Goal: Information Seeking & Learning: Learn about a topic

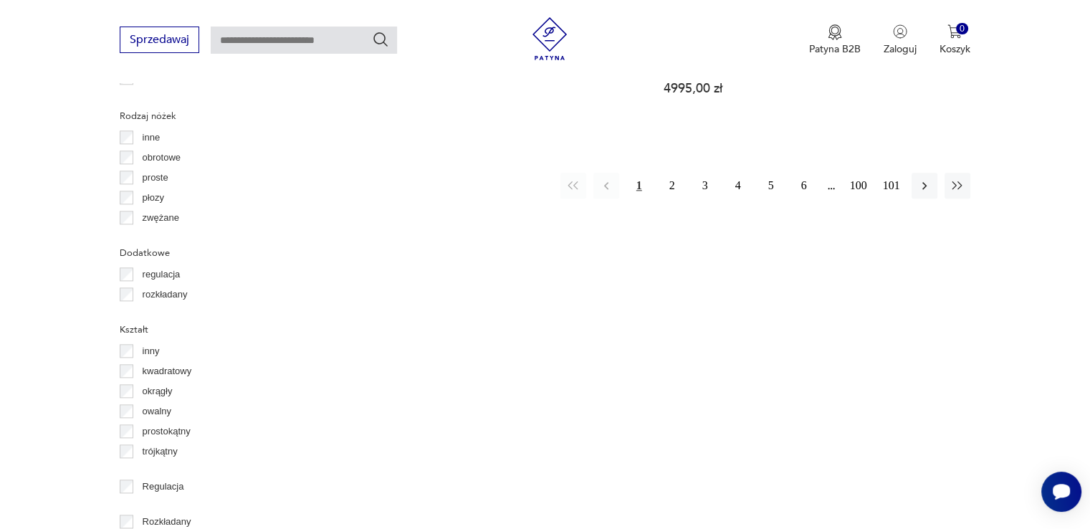
scroll to position [1664, 0]
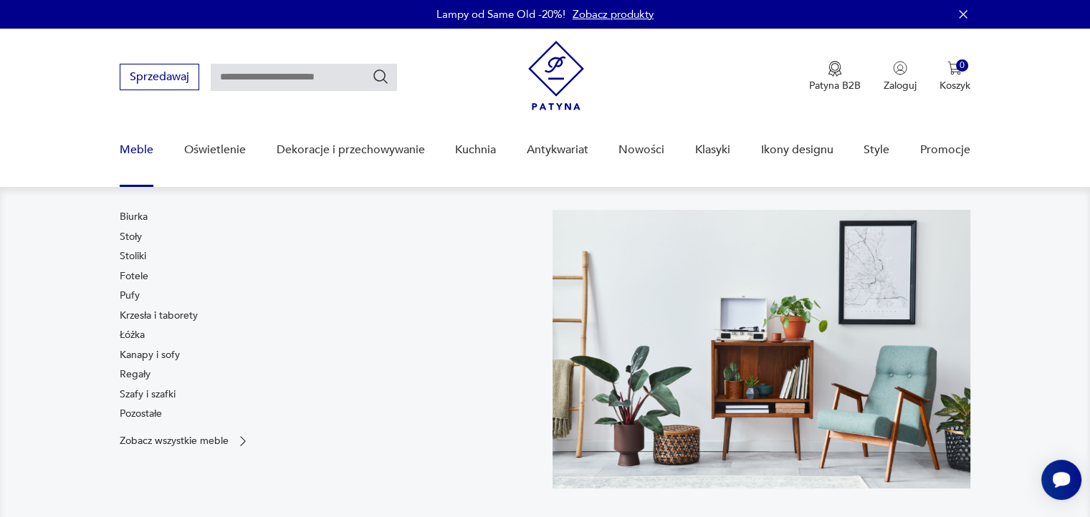
click at [138, 147] on link "Meble" at bounding box center [137, 150] width 34 height 55
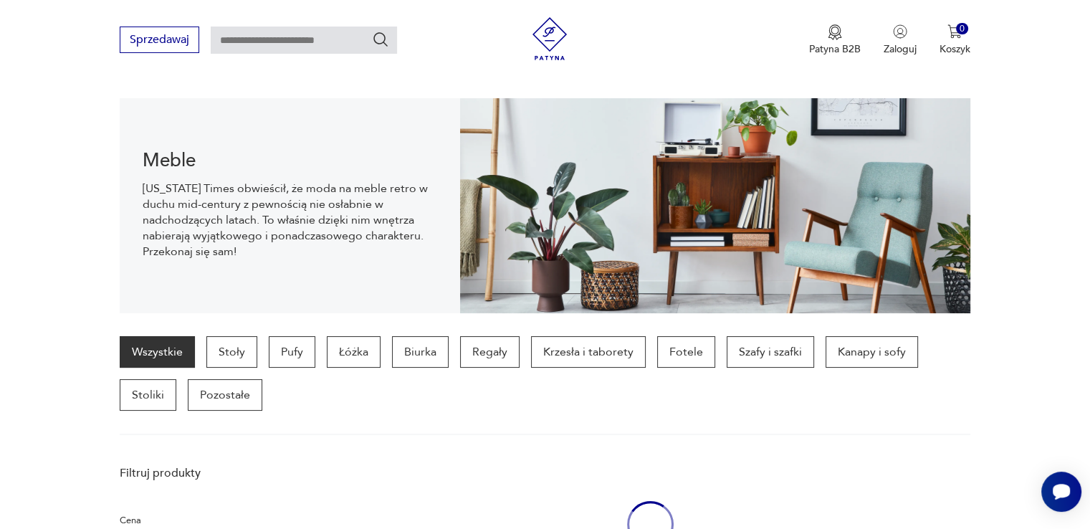
scroll to position [142, 0]
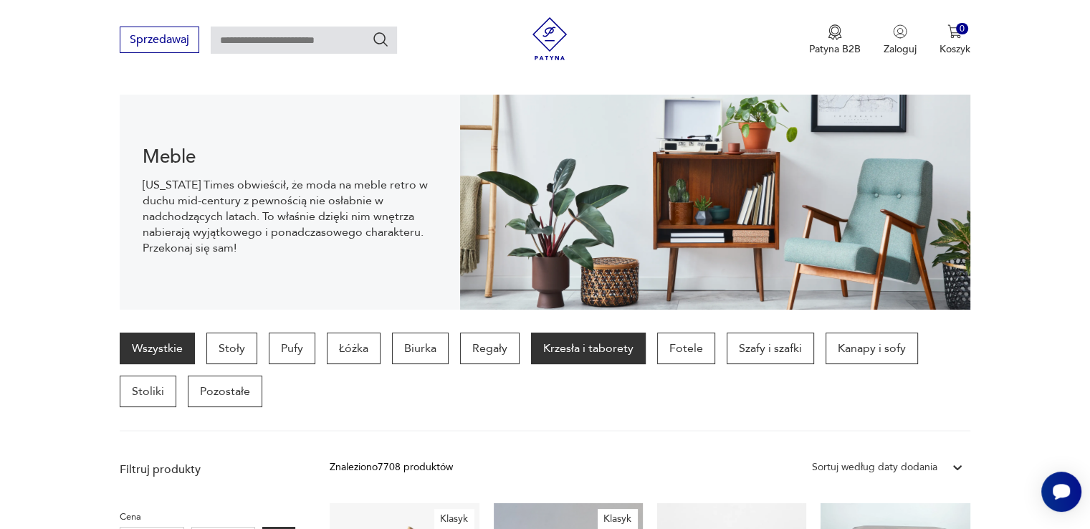
click at [581, 348] on p "Krzesła i taborety" at bounding box center [588, 349] width 115 height 32
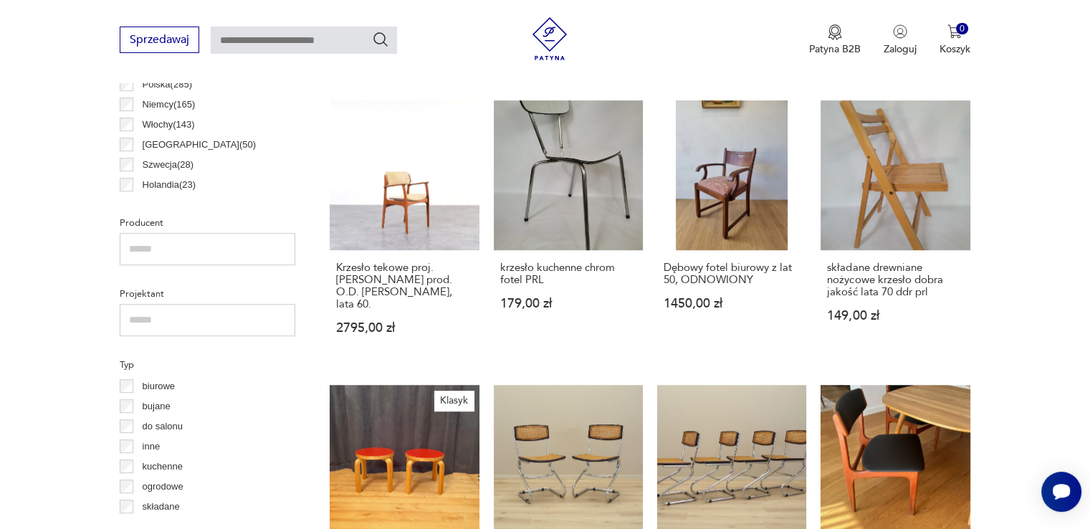
scroll to position [848, 0]
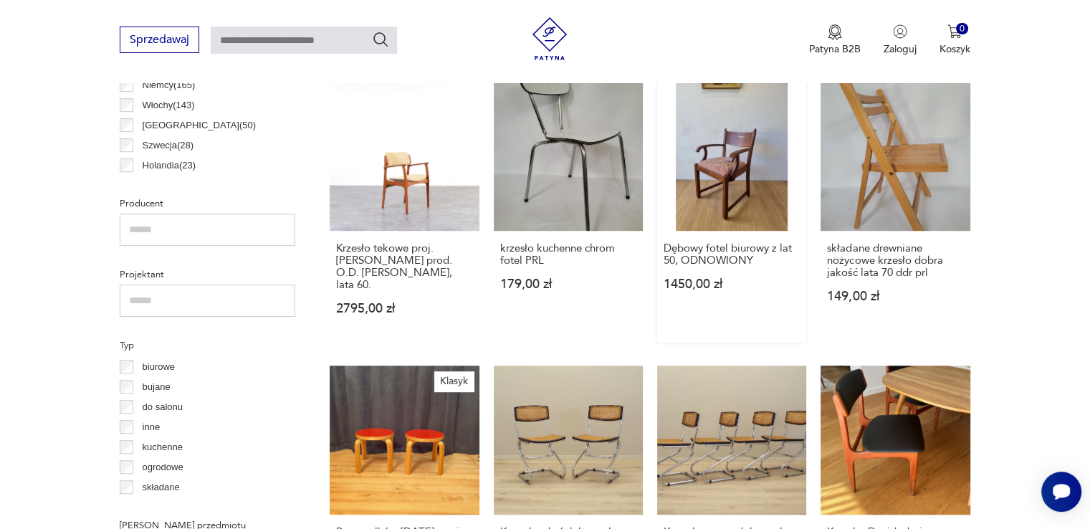
click at [722, 173] on link "Dębowy fotel biurowy z lat 50, ODNOWIONY 1450,00 zł" at bounding box center [731, 211] width 149 height 261
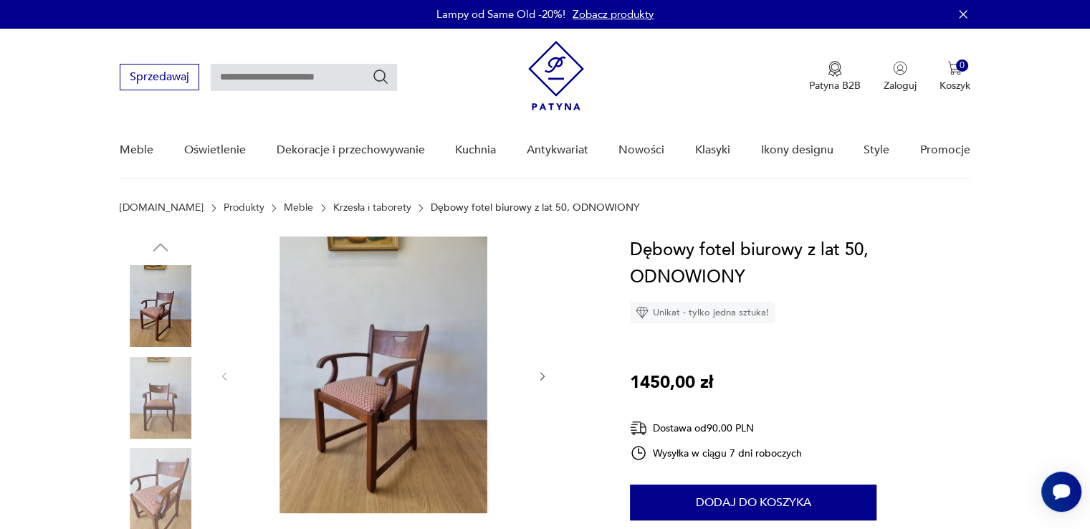
click at [543, 376] on icon "button" at bounding box center [543, 377] width 12 height 12
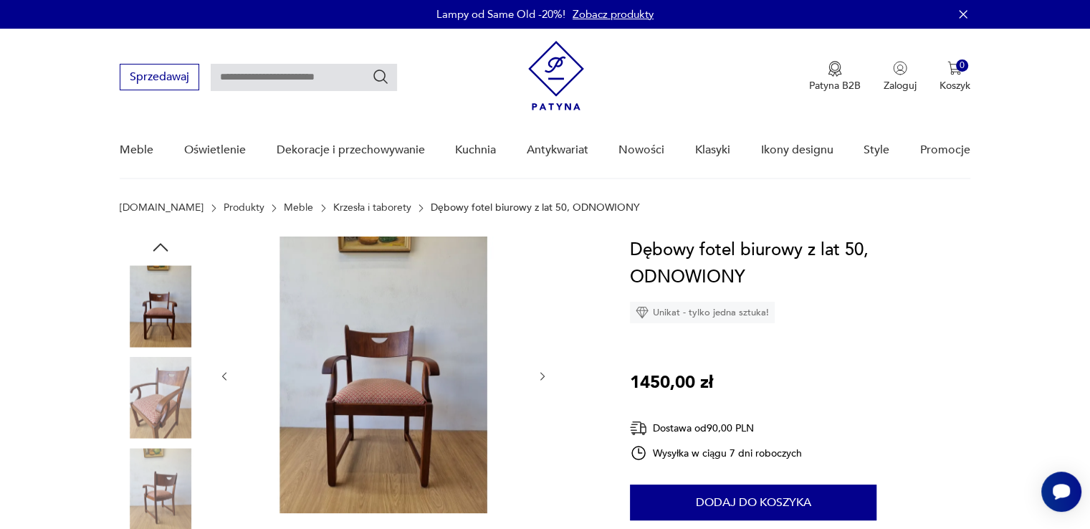
click at [543, 376] on icon "button" at bounding box center [543, 377] width 12 height 12
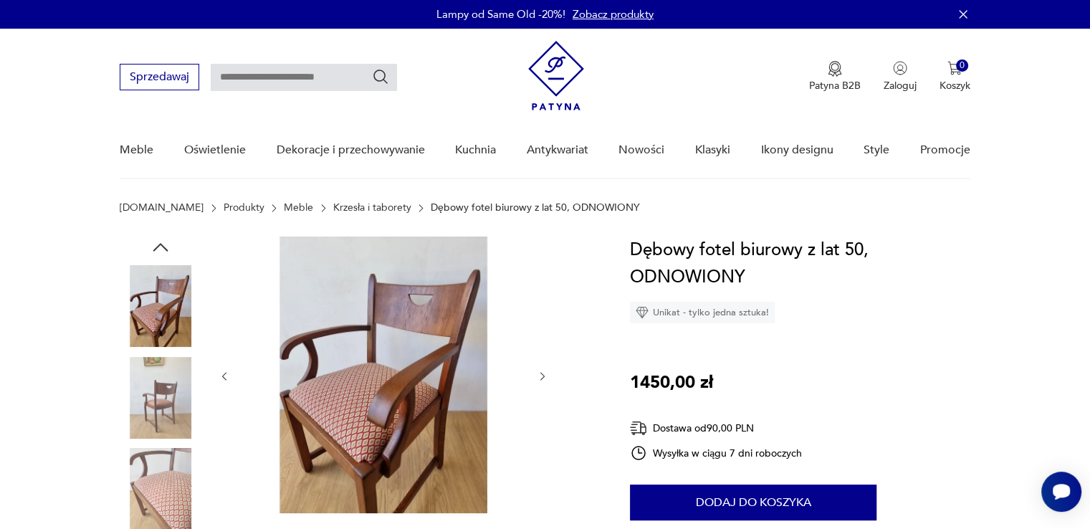
click at [543, 376] on icon "button" at bounding box center [543, 377] width 12 height 12
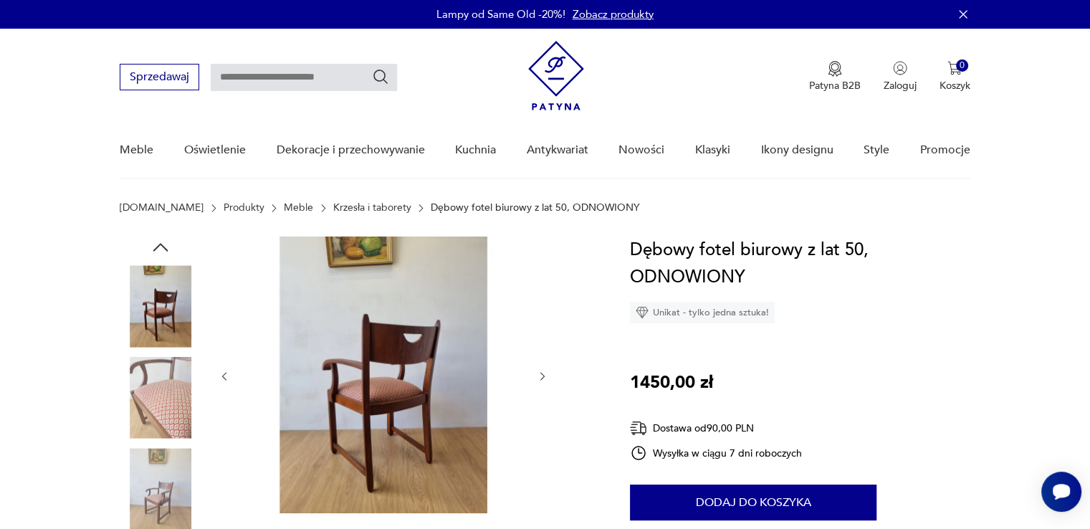
click at [543, 376] on icon "button" at bounding box center [543, 377] width 12 height 12
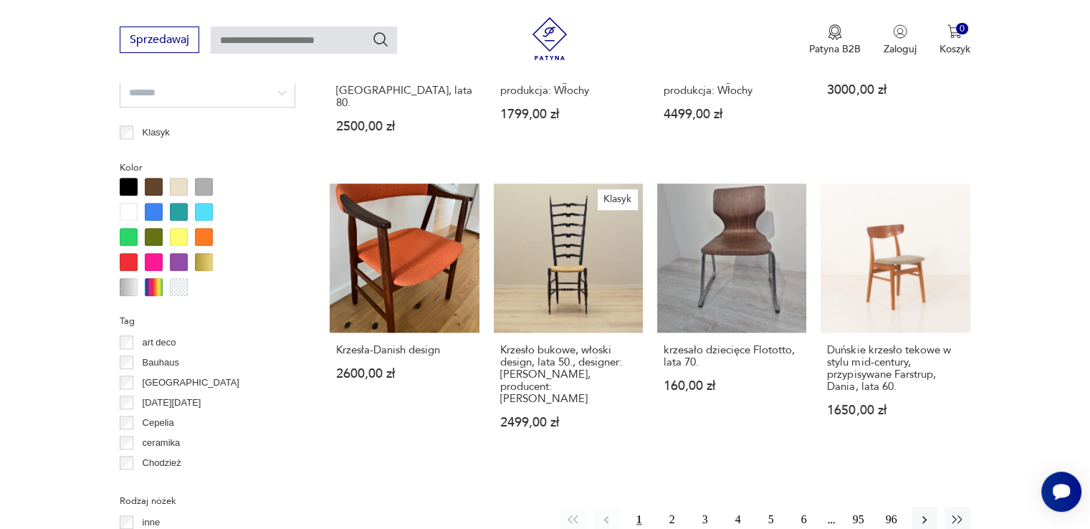
scroll to position [1380, 0]
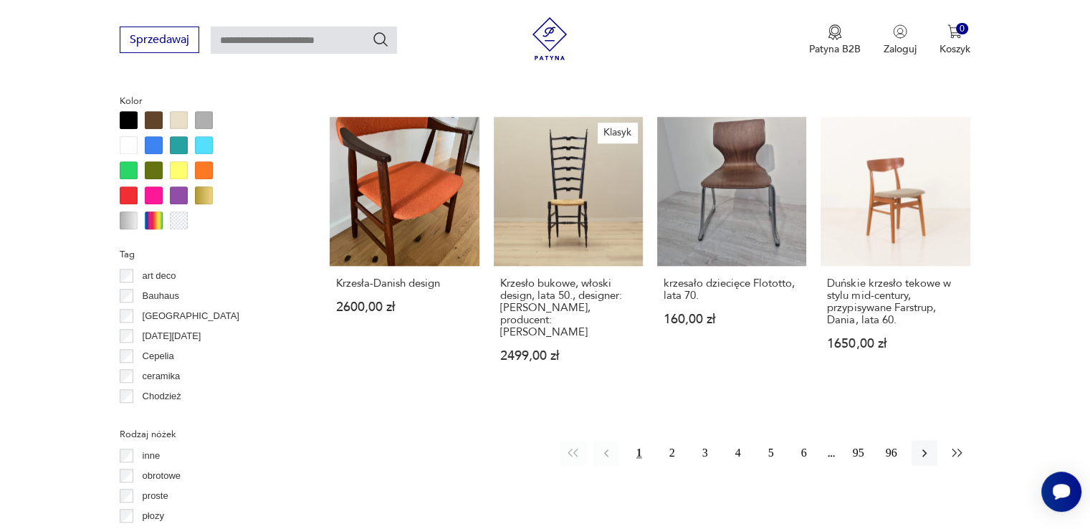
click at [953, 446] on icon "button" at bounding box center [957, 453] width 14 height 14
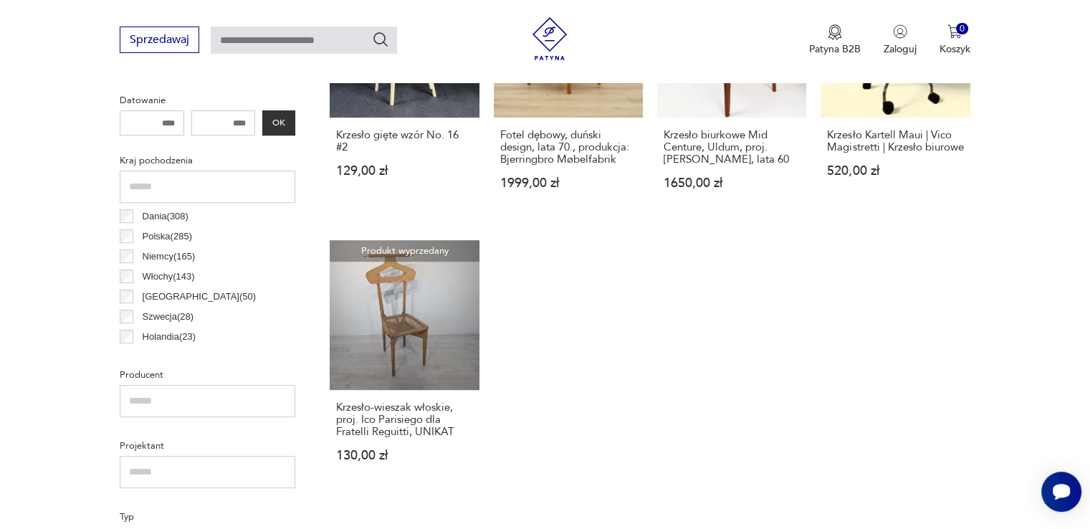
scroll to position [695, 0]
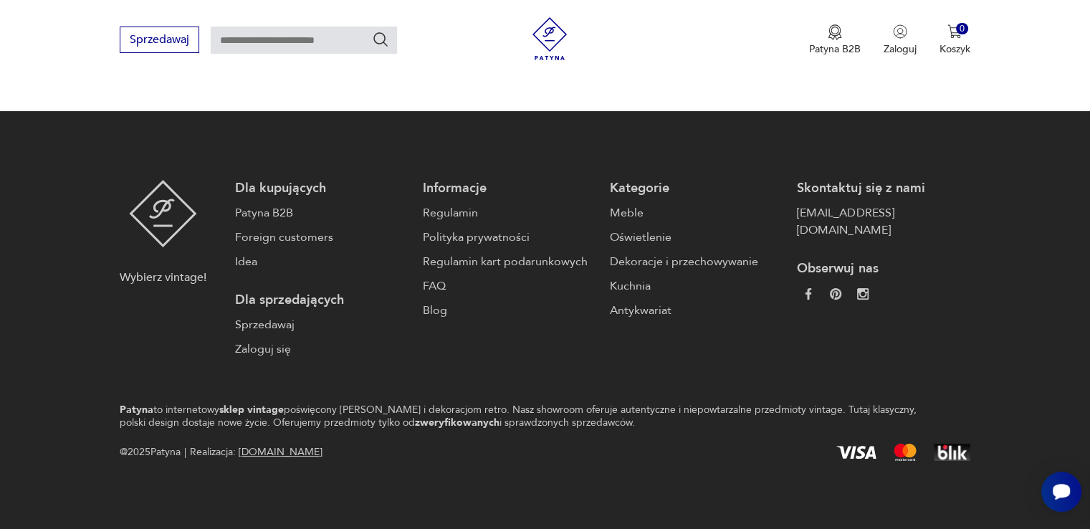
scroll to position [695, 0]
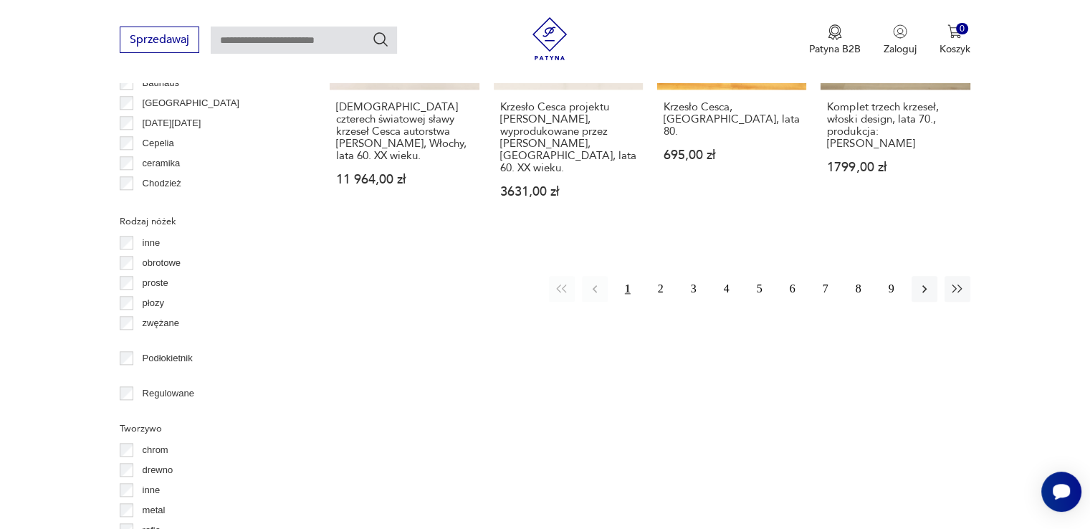
scroll to position [1660, 0]
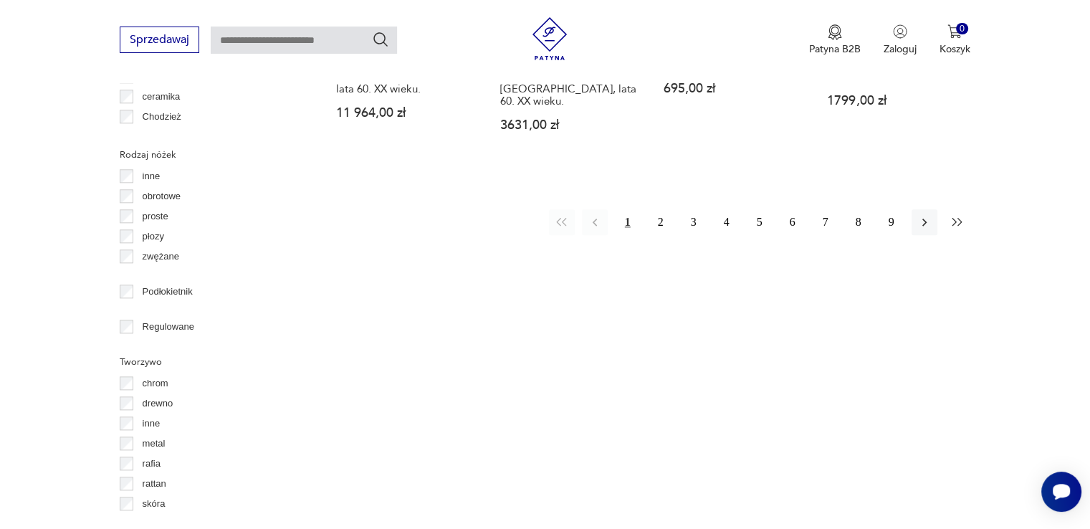
click at [956, 215] on icon "button" at bounding box center [957, 222] width 14 height 14
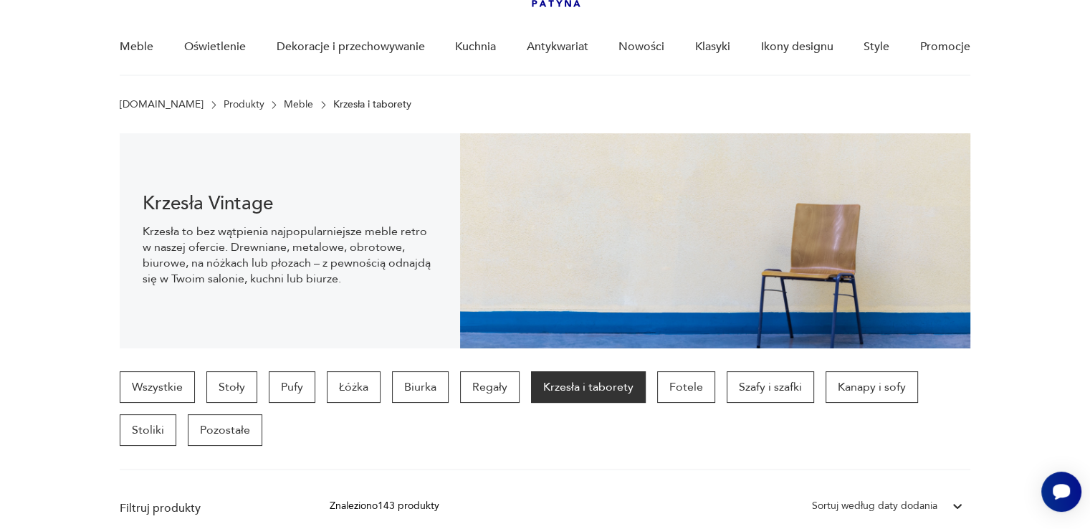
scroll to position [65, 0]
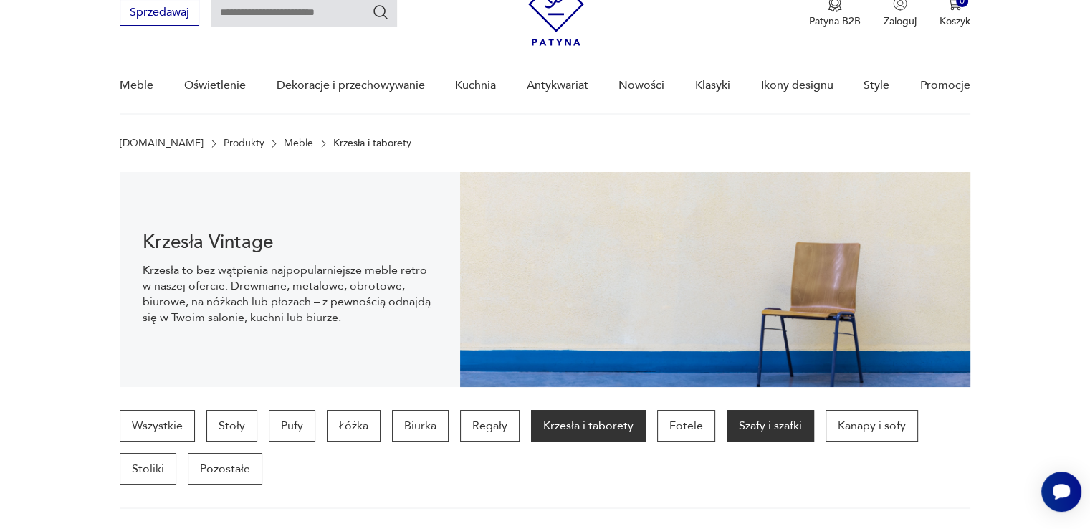
click at [760, 423] on p "Szafy i szafki" at bounding box center [770, 426] width 87 height 32
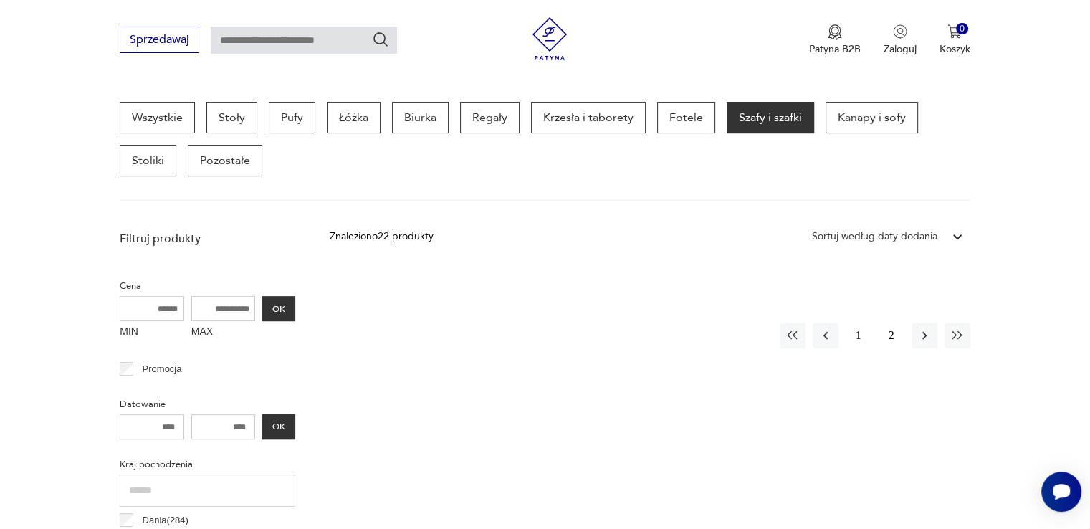
scroll to position [379, 0]
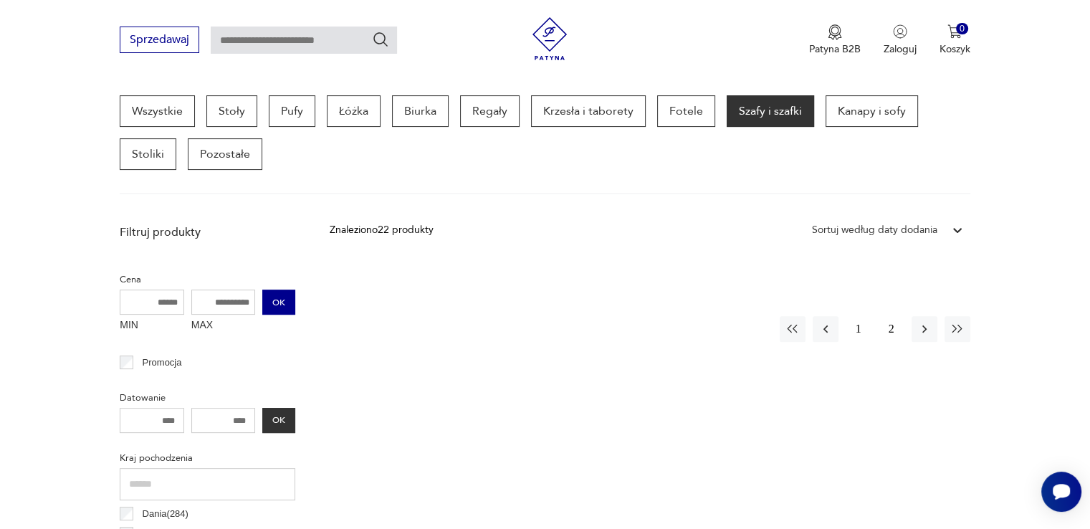
click at [279, 298] on button "OK" at bounding box center [278, 302] width 33 height 25
click at [285, 417] on button "OK" at bounding box center [278, 419] width 33 height 25
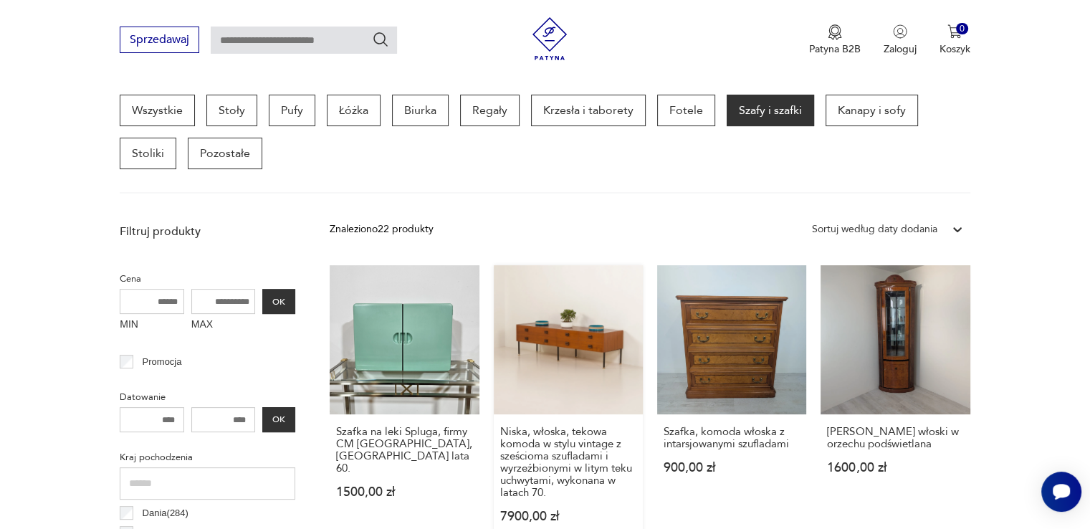
click at [563, 335] on link "Niska, włoska, tekowa komoda w stylu vintage z sześcioma szufladami i wyrzeźbio…" at bounding box center [568, 407] width 149 height 285
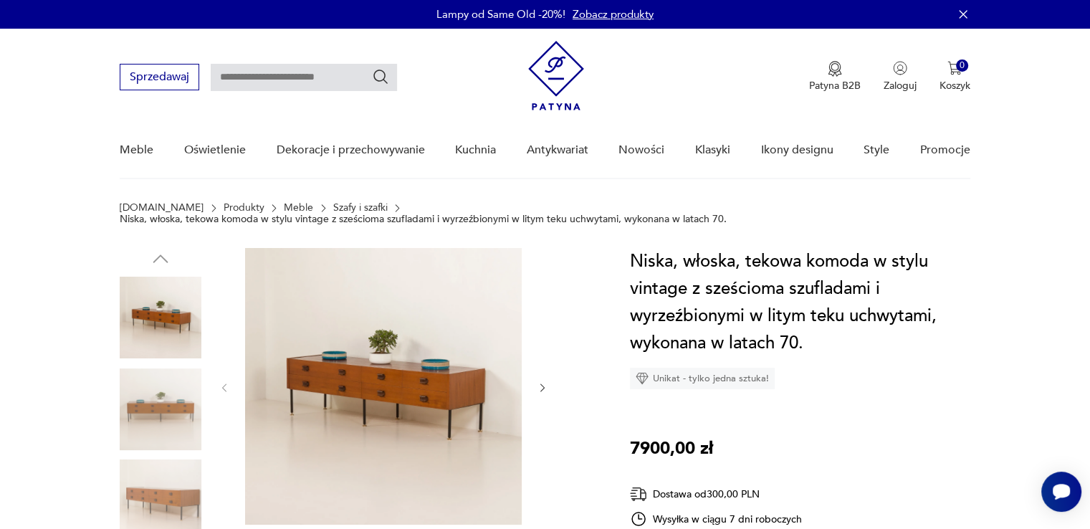
click at [543, 386] on icon "button" at bounding box center [542, 387] width 4 height 9
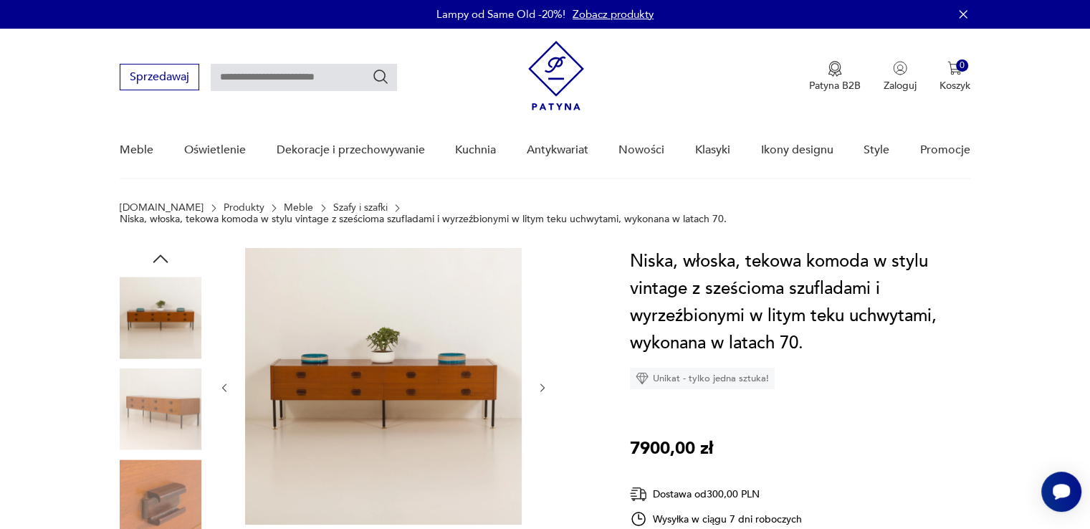
click at [543, 386] on icon "button" at bounding box center [542, 387] width 4 height 9
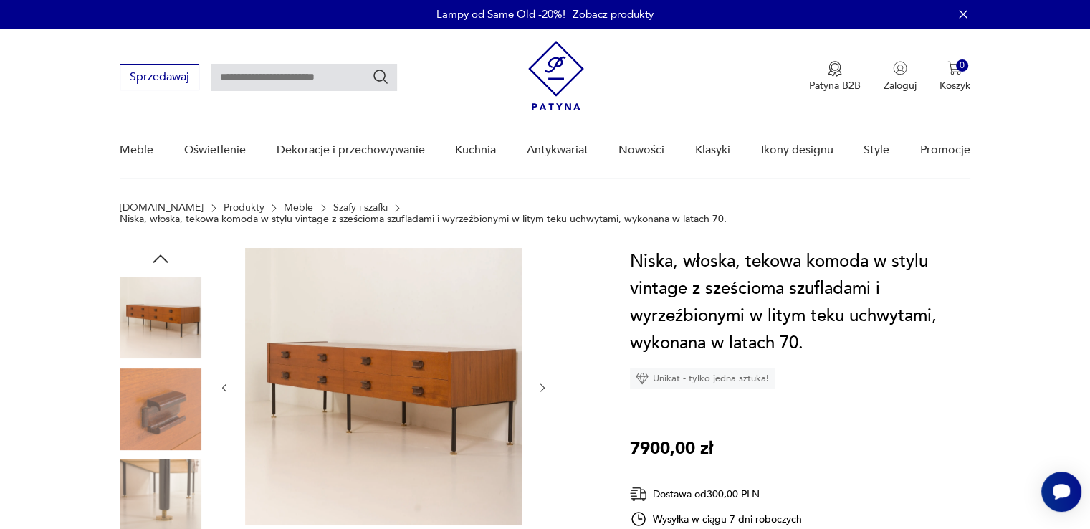
click at [543, 386] on icon "button" at bounding box center [542, 387] width 4 height 9
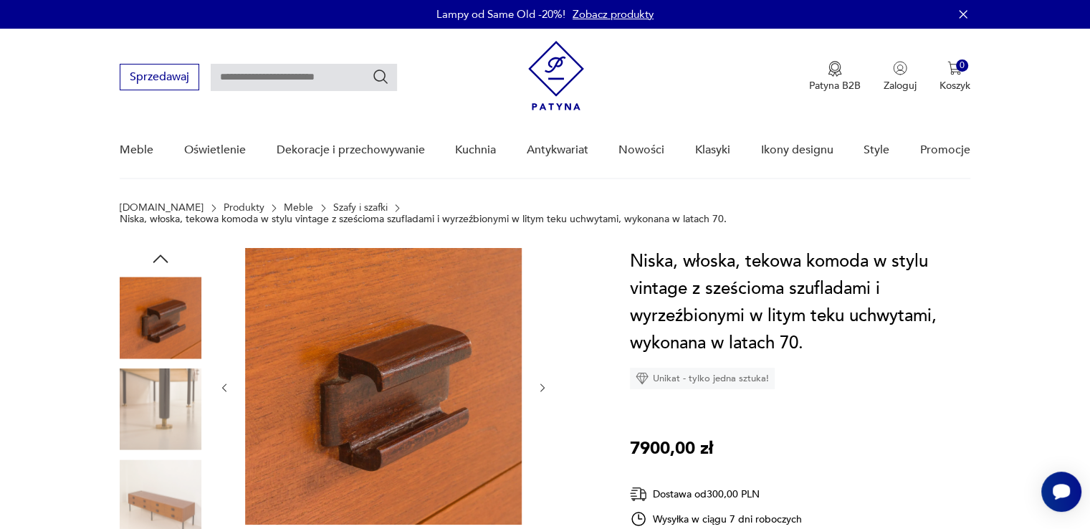
click at [543, 387] on icon "button" at bounding box center [543, 388] width 12 height 12
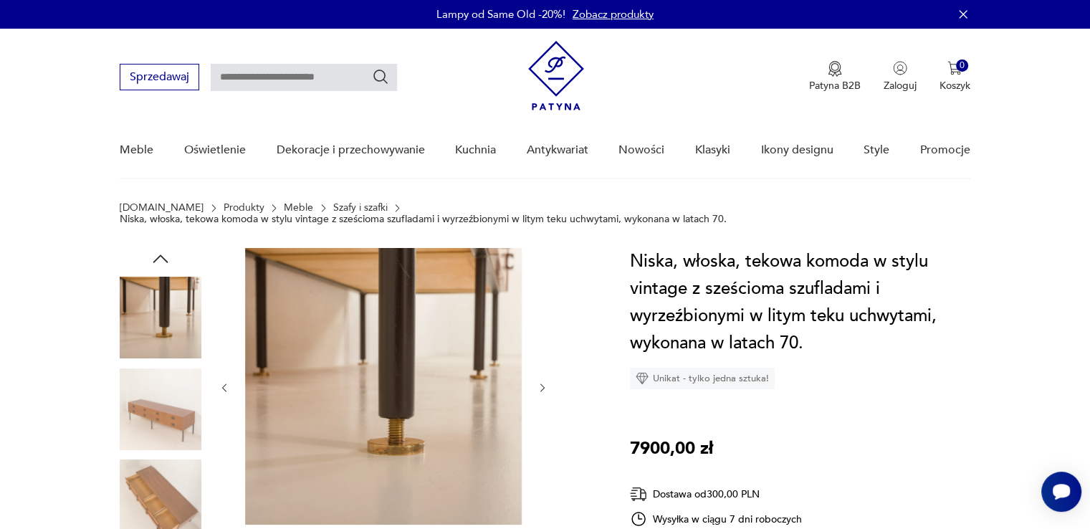
click at [543, 388] on icon "button" at bounding box center [543, 388] width 12 height 12
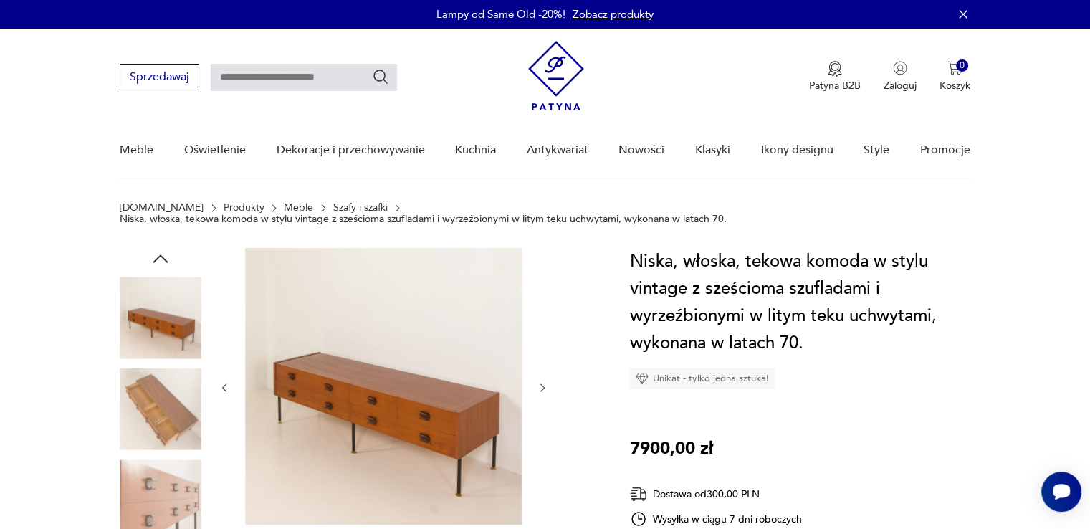
click at [543, 388] on icon "button" at bounding box center [543, 388] width 12 height 12
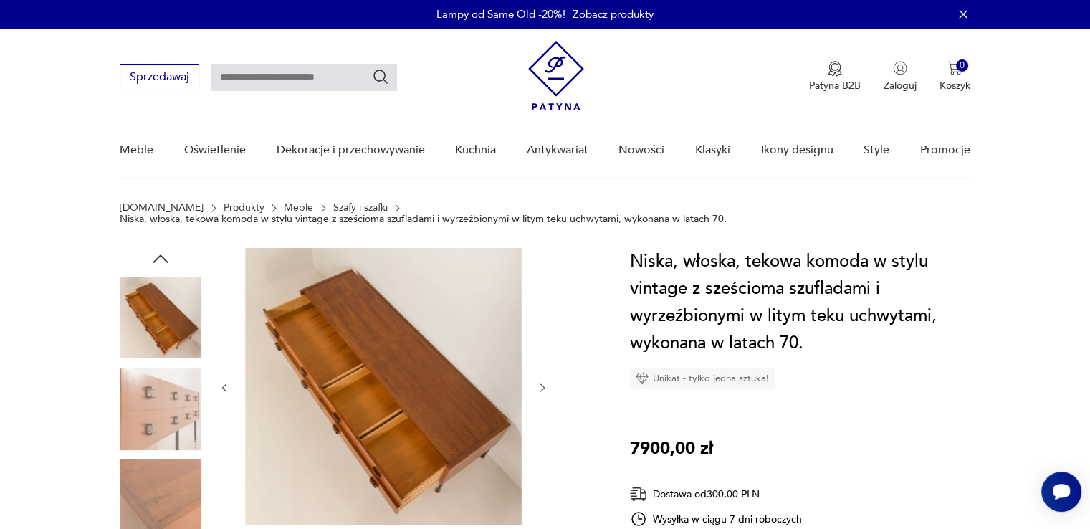
click at [543, 388] on icon "button" at bounding box center [543, 388] width 12 height 12
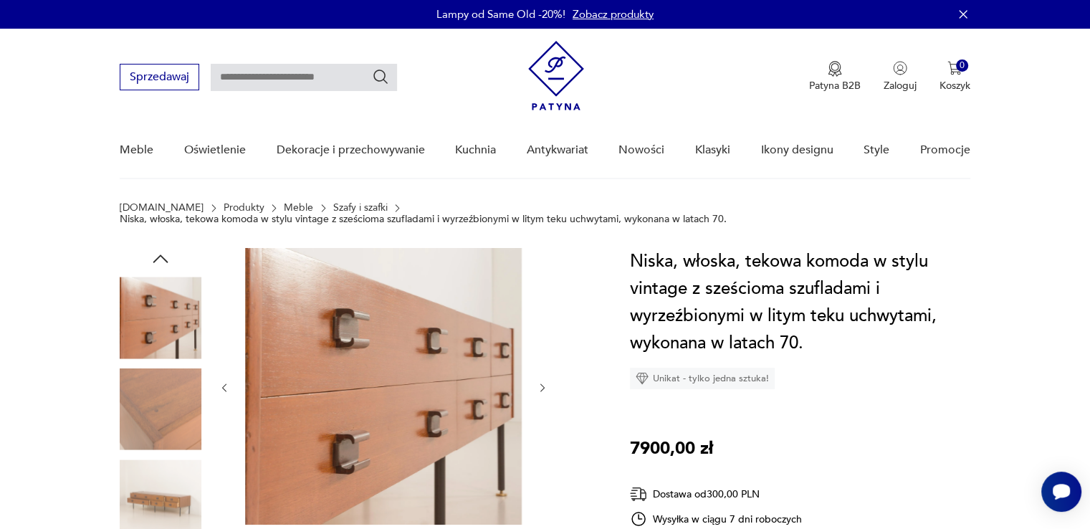
click at [543, 388] on icon "button" at bounding box center [543, 388] width 12 height 12
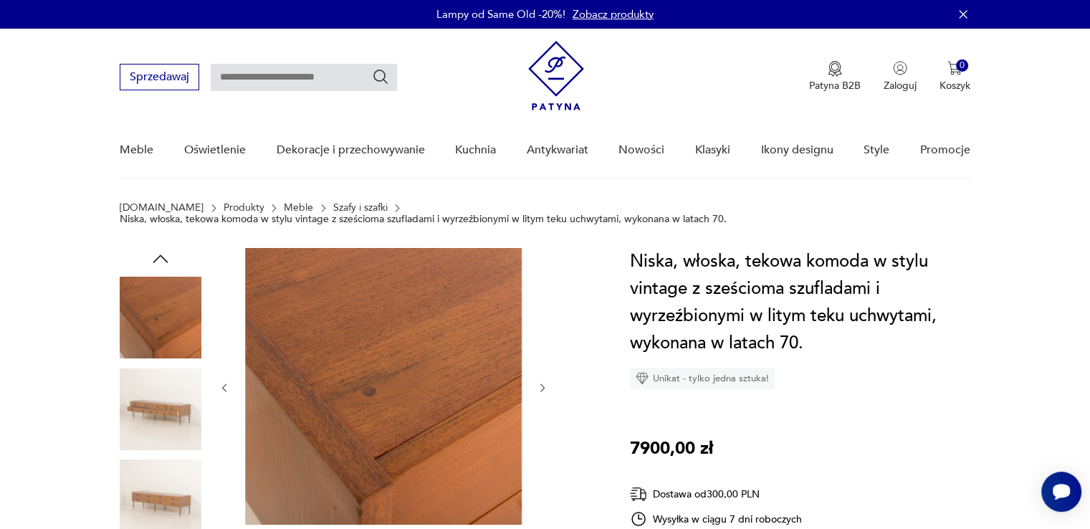
click at [543, 388] on icon "button" at bounding box center [543, 388] width 12 height 12
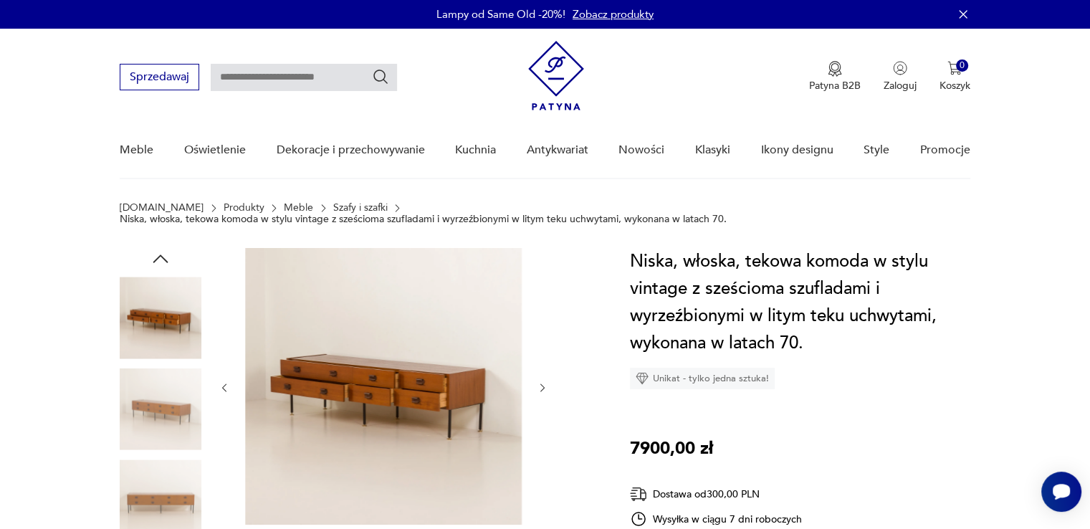
click at [543, 388] on icon "button" at bounding box center [543, 388] width 12 height 12
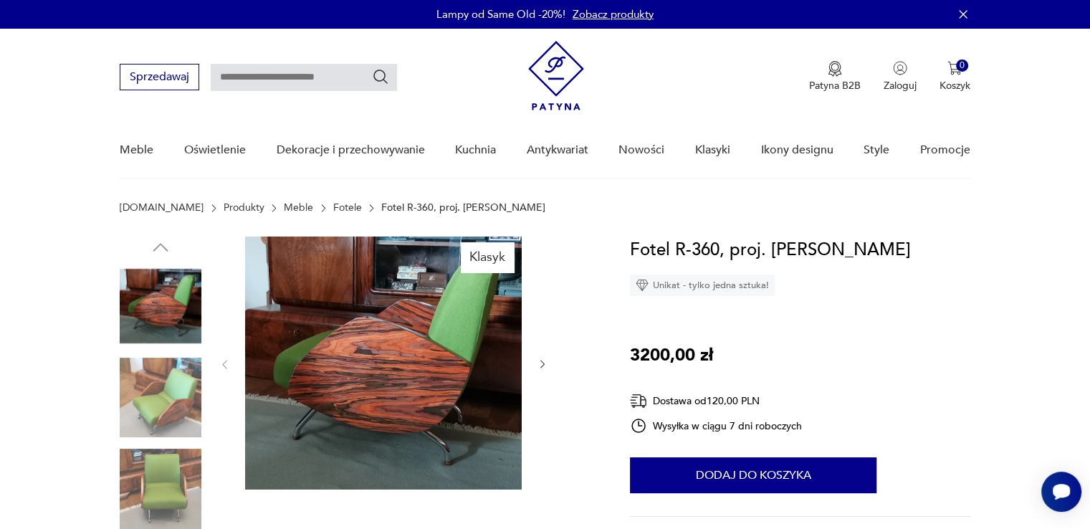
click at [410, 356] on img at bounding box center [383, 363] width 277 height 253
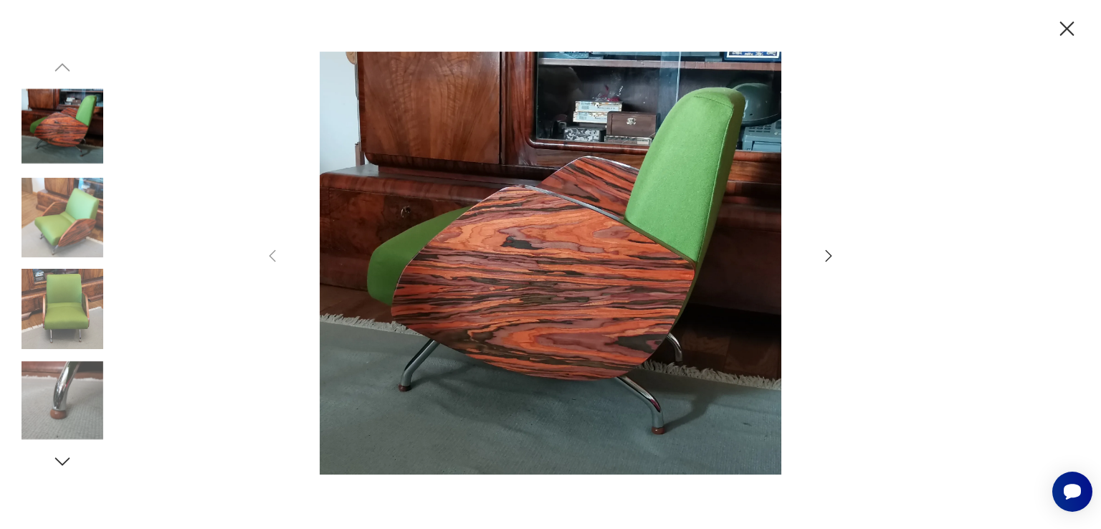
click at [826, 254] on icon "button" at bounding box center [828, 255] width 17 height 17
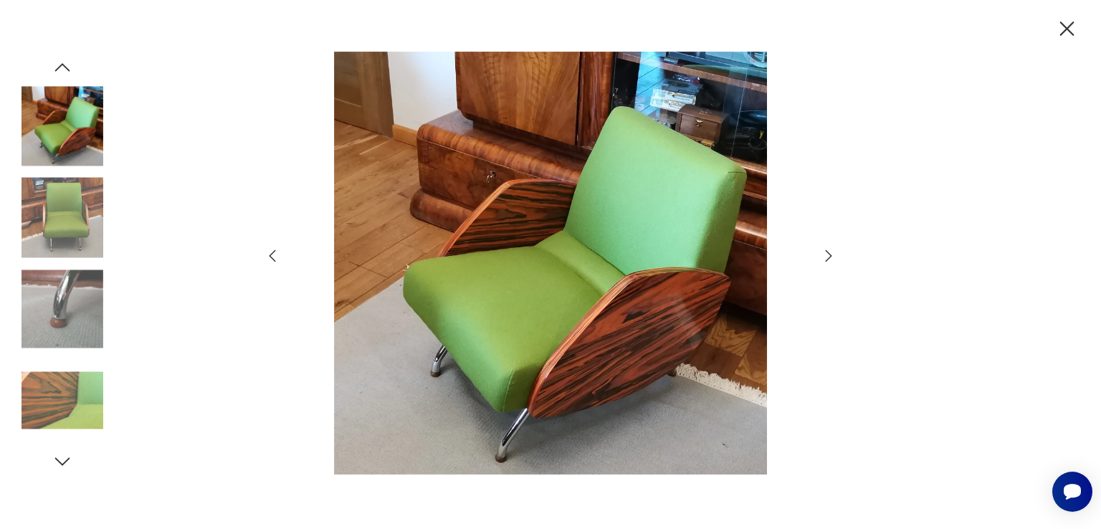
click at [826, 254] on icon "button" at bounding box center [828, 255] width 17 height 17
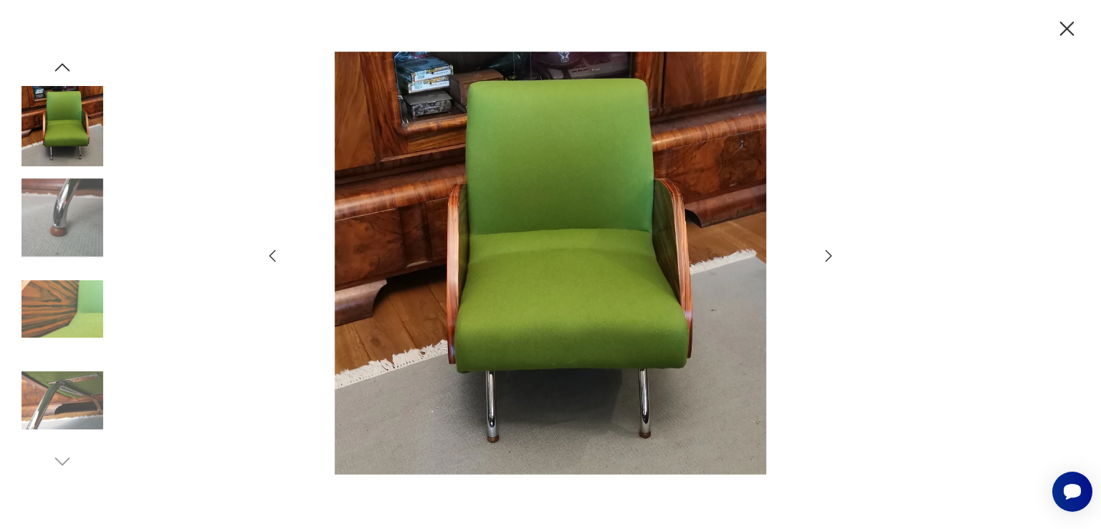
click at [826, 254] on icon "button" at bounding box center [828, 255] width 17 height 17
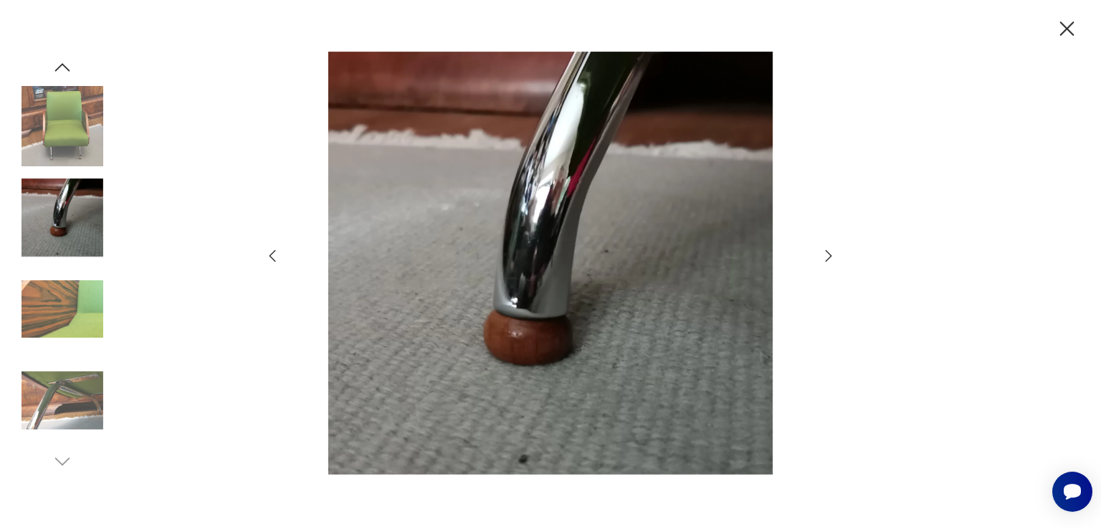
click at [826, 254] on icon "button" at bounding box center [828, 255] width 17 height 17
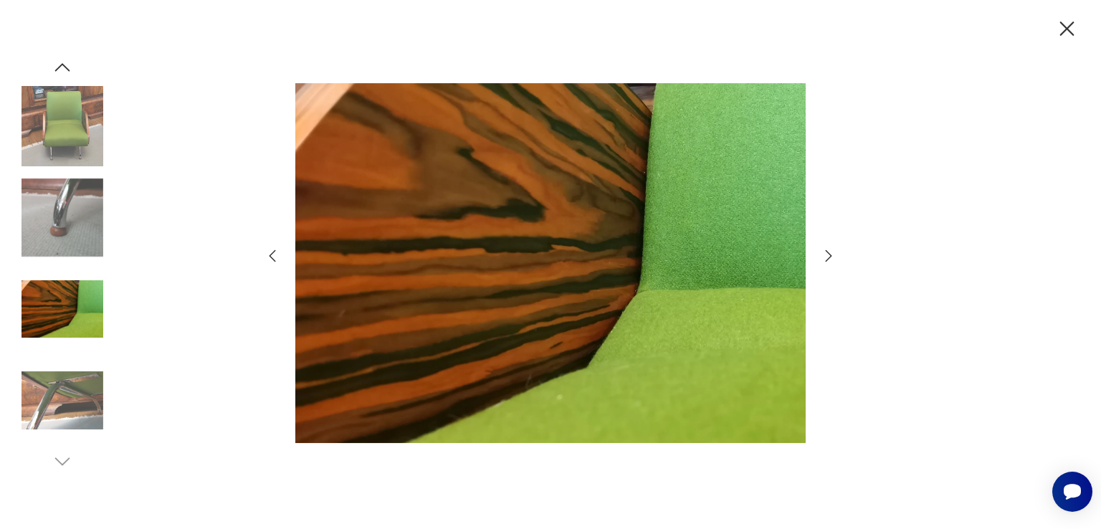
click at [826, 254] on icon "button" at bounding box center [828, 255] width 17 height 17
